Goal: Information Seeking & Learning: Learn about a topic

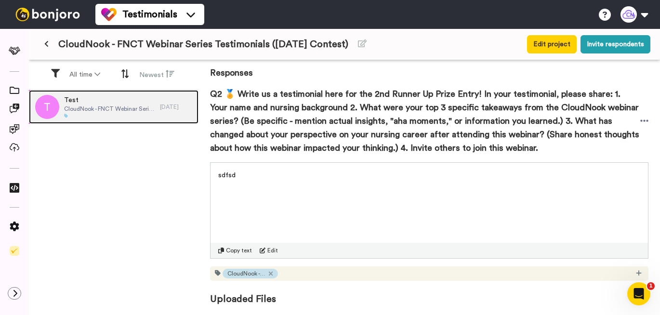
click at [162, 105] on div "[DATE]" at bounding box center [177, 107] width 34 height 8
click at [140, 109] on span "CloudNook - FNCT Webinar Series Testimonials ([DATE] Contest)" at bounding box center [109, 109] width 91 height 8
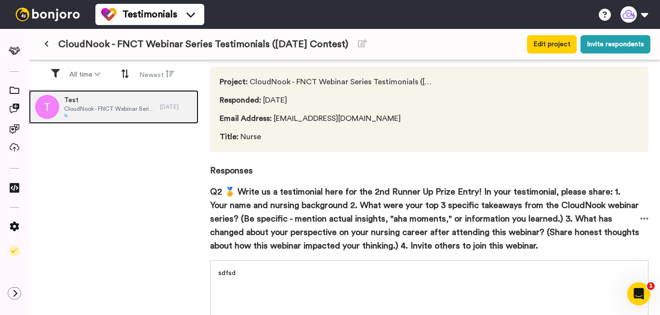
scroll to position [40, 0]
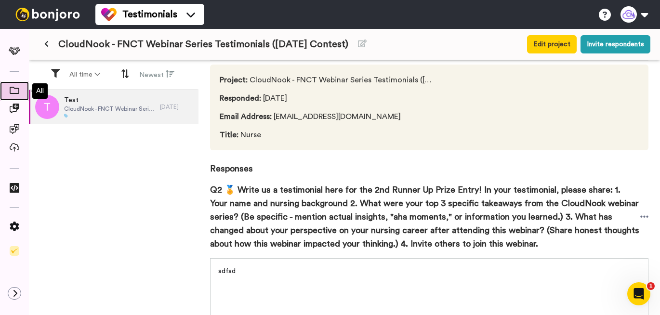
click at [13, 92] on icon at bounding box center [15, 90] width 10 height 7
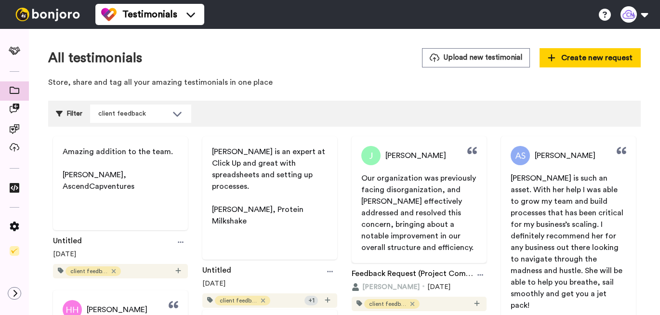
click at [304, 67] on div "All testimonials Upload new testimonial Create new request Store, share and tag…" at bounding box center [344, 70] width 593 height 45
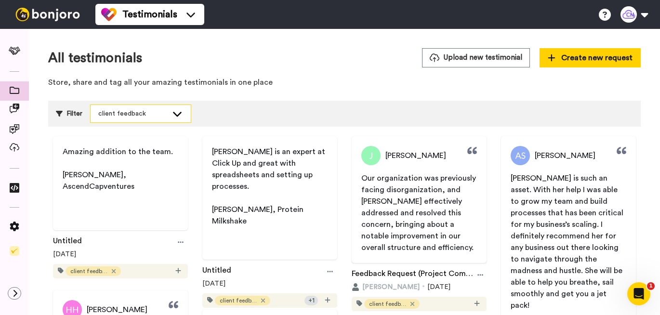
click at [148, 112] on div "client feedback" at bounding box center [132, 114] width 69 height 10
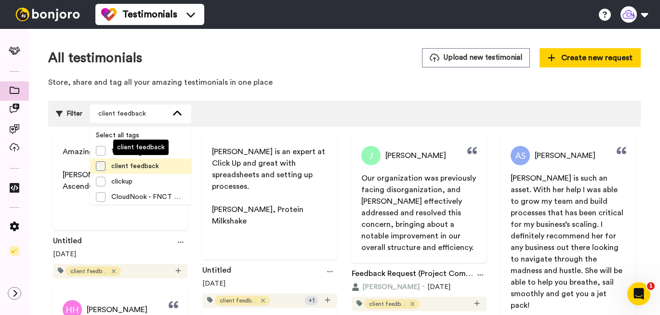
click at [104, 164] on span at bounding box center [101, 166] width 10 height 10
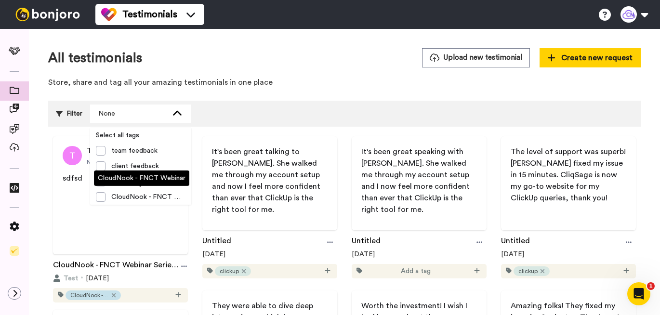
click at [100, 151] on span at bounding box center [101, 151] width 10 height 10
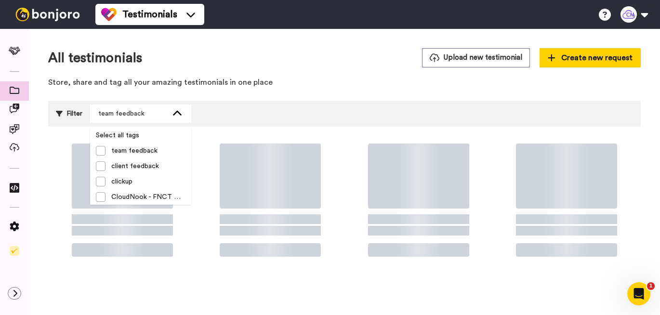
click at [365, 77] on p "Store, share and tag all your amazing testimonials in one place" at bounding box center [344, 82] width 593 height 11
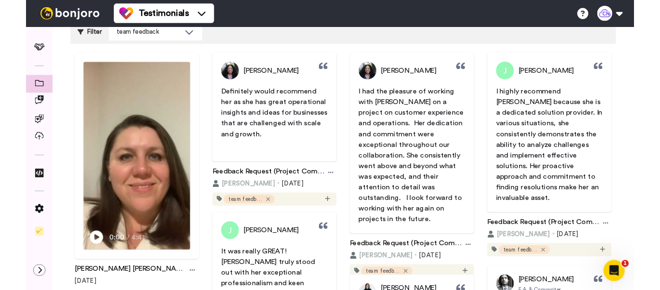
scroll to position [82, 0]
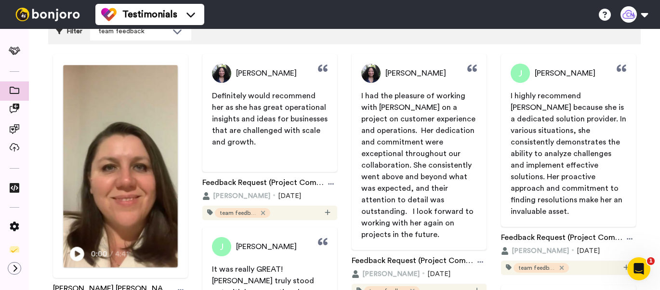
click at [81, 253] on icon at bounding box center [77, 254] width 14 height 14
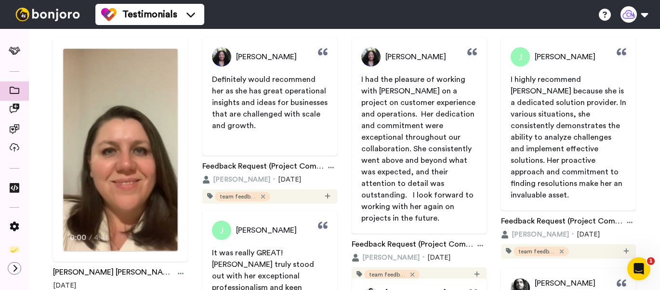
scroll to position [106, 0]
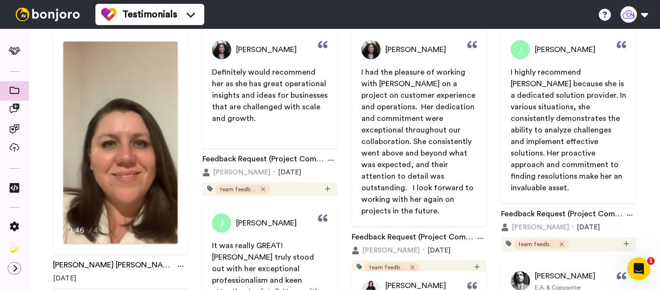
click at [115, 177] on video at bounding box center [120, 142] width 115 height 202
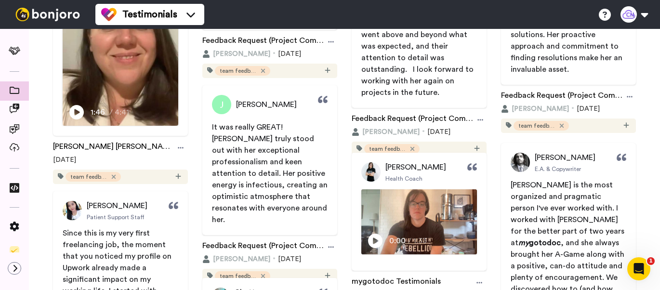
scroll to position [323, 0]
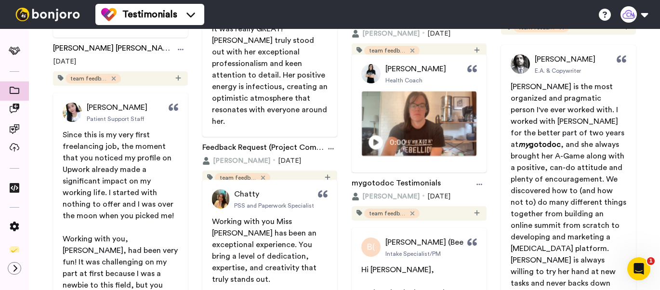
click at [378, 140] on icon at bounding box center [376, 142] width 14 height 14
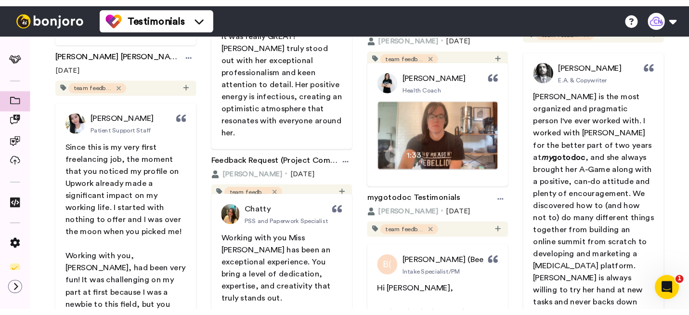
scroll to position [338, 0]
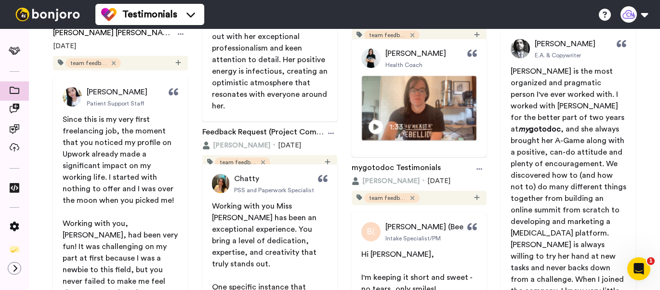
drag, startPoint x: 65, startPoint y: 121, endPoint x: 128, endPoint y: 189, distance: 93.1
click at [128, 189] on span "Since this is my very first freelancing job, the moment that you noticed my pro…" at bounding box center [119, 160] width 113 height 89
drag, startPoint x: 139, startPoint y: 199, endPoint x: 61, endPoint y: 122, distance: 109.7
click at [61, 122] on span "Since this is my very first freelancing job, the moment that you noticed my pro…" at bounding box center [120, 258] width 135 height 289
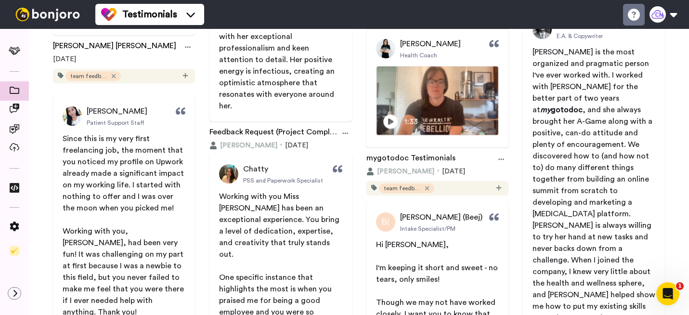
scroll to position [351, 0]
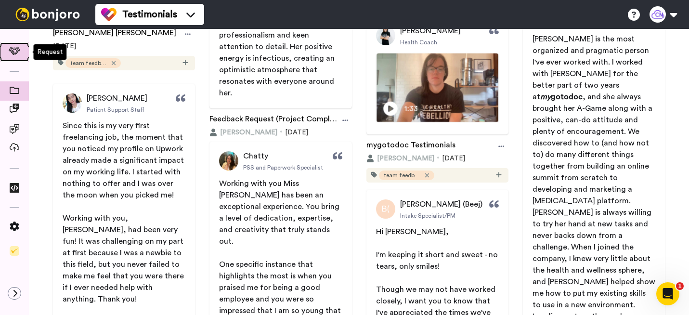
click at [14, 50] on icon at bounding box center [15, 51] width 12 height 8
